Goal: Find specific page/section: Find specific page/section

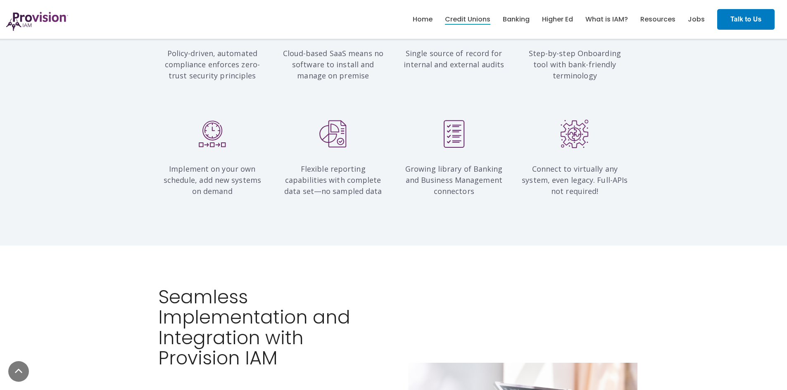
scroll to position [826, 0]
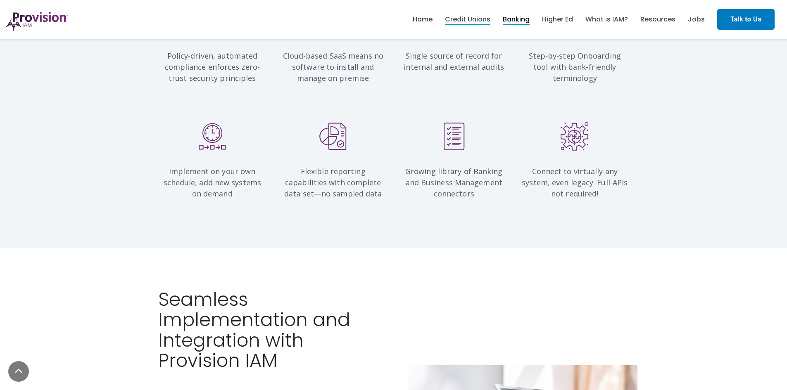
click at [530, 15] on link "Banking" at bounding box center [516, 19] width 27 height 14
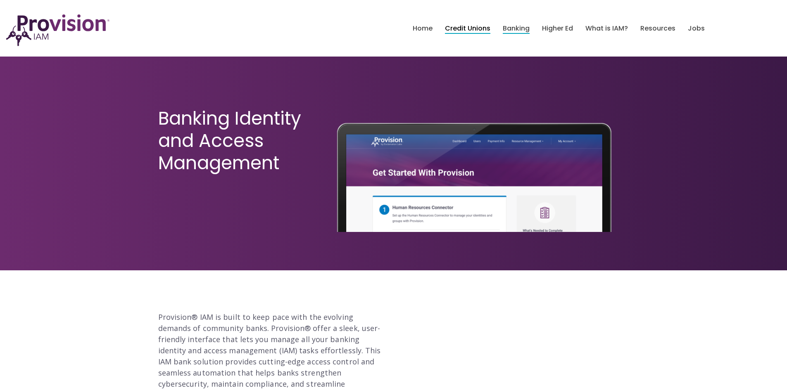
click at [490, 26] on link "Credit Unions" at bounding box center [467, 28] width 45 height 14
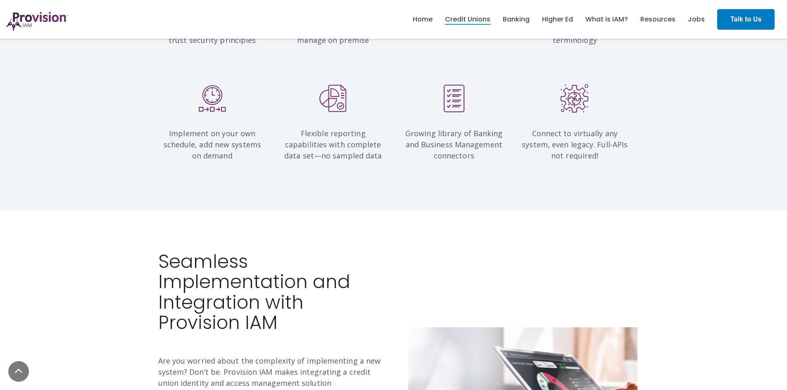
scroll to position [2670, 0]
